Goal: Task Accomplishment & Management: Use online tool/utility

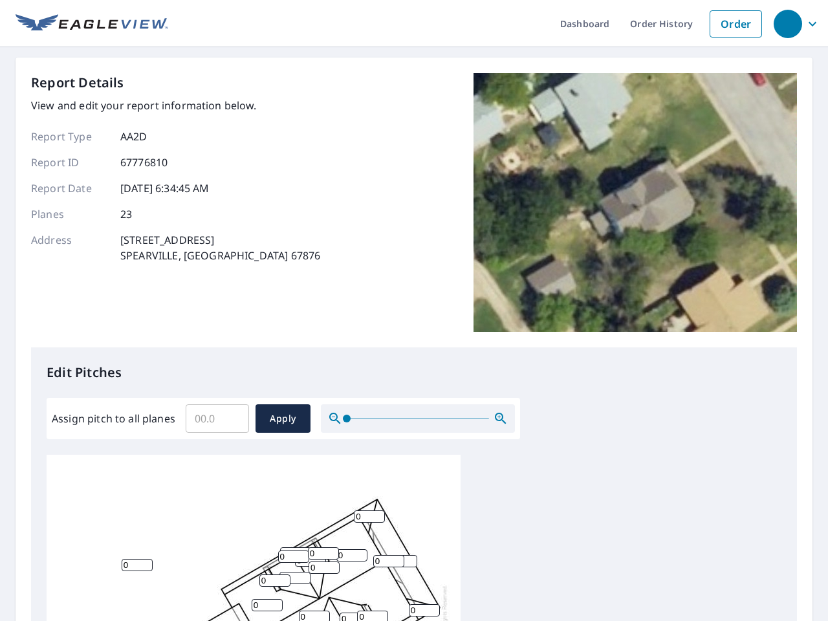
click at [414, 311] on div "Report Details View and edit your report information below. Report Type AA2D Re…" at bounding box center [414, 210] width 766 height 274
click at [788, 23] on div "button" at bounding box center [788, 24] width 28 height 28
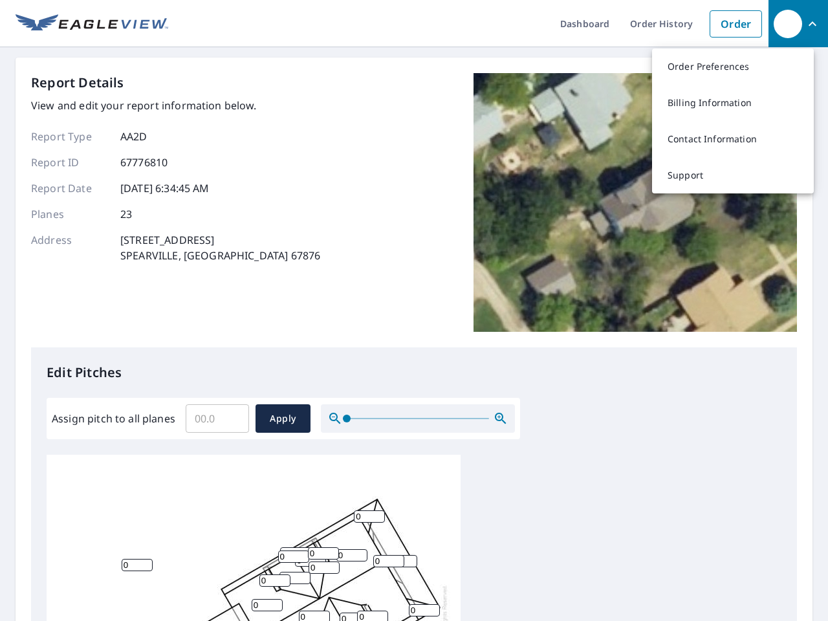
click at [217, 419] on input "Assign pitch to all planes" at bounding box center [217, 419] width 63 height 36
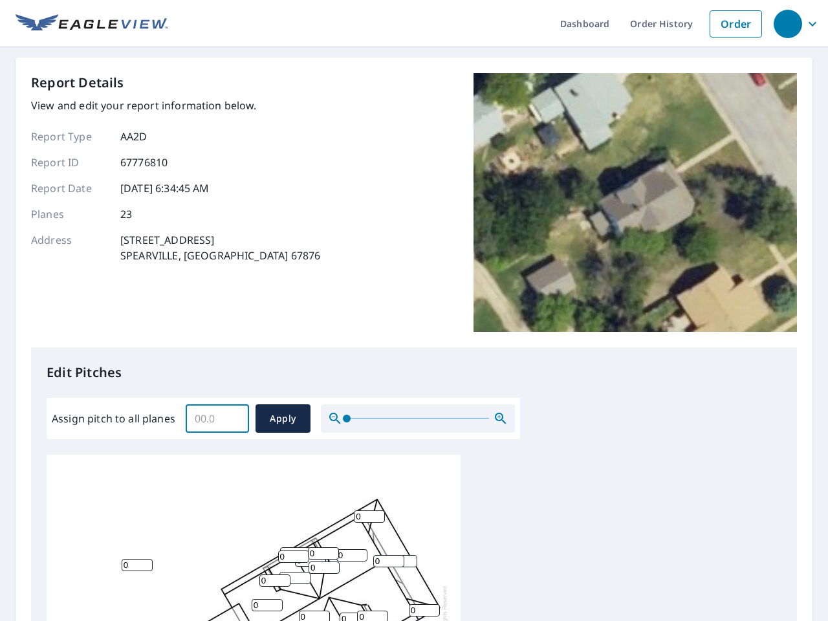
click at [283, 419] on span "Apply" at bounding box center [283, 419] width 34 height 16
click at [501, 419] on icon "button" at bounding box center [501, 419] width 16 height 16
